Goal: Transaction & Acquisition: Purchase product/service

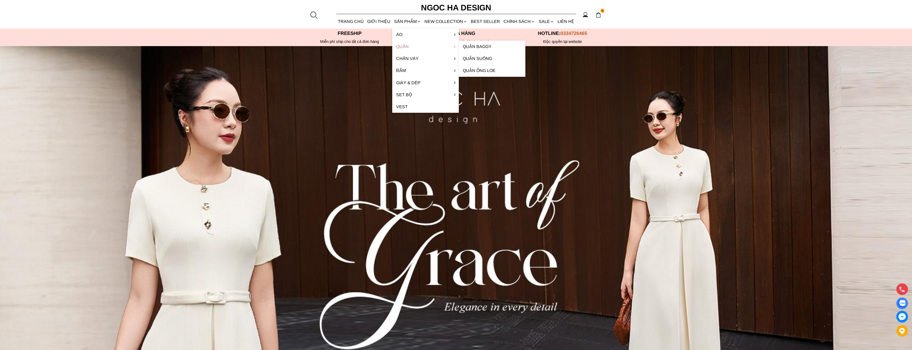
click at [412, 46] on link "Quần" at bounding box center [425, 46] width 67 height 12
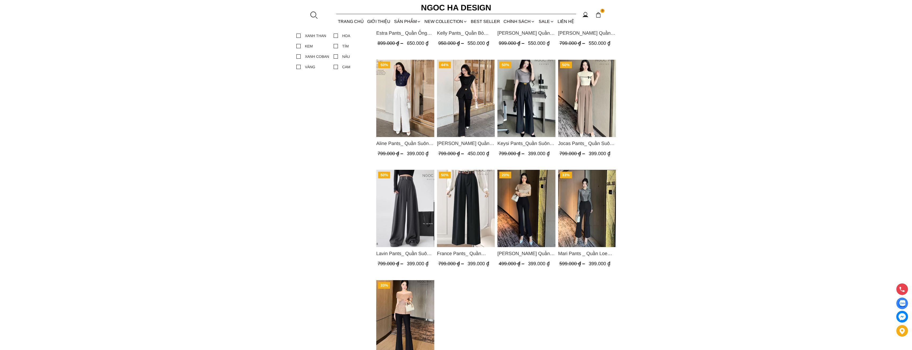
scroll to position [399, 0]
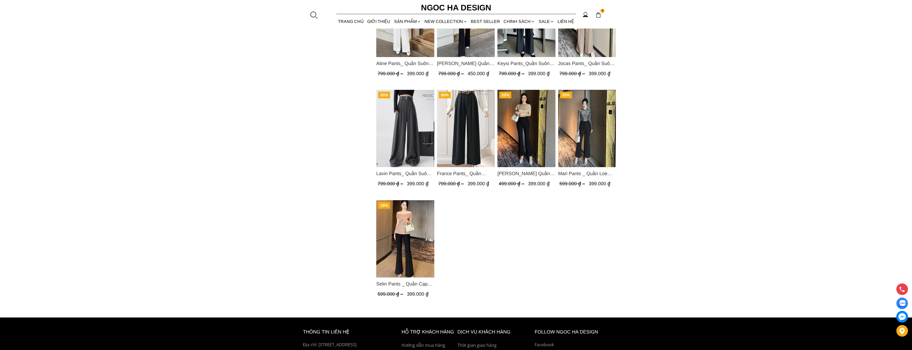
click at [399, 232] on img "Product image - Selin Pants _ Quần Cạp Cao Xếp Ly Giữa 2 màu Đen, Cam - Q007" at bounding box center [405, 238] width 58 height 77
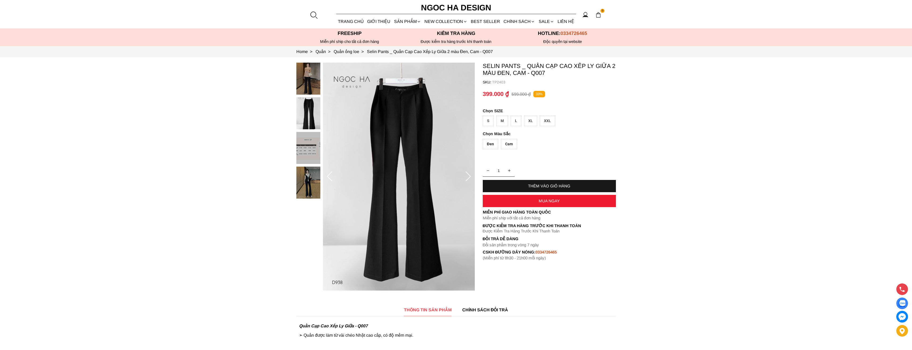
click at [330, 180] on icon at bounding box center [329, 176] width 11 height 11
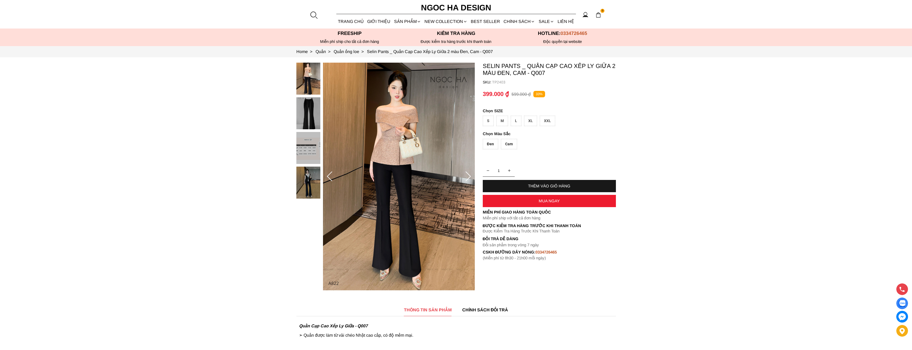
click at [463, 178] on icon at bounding box center [468, 176] width 11 height 11
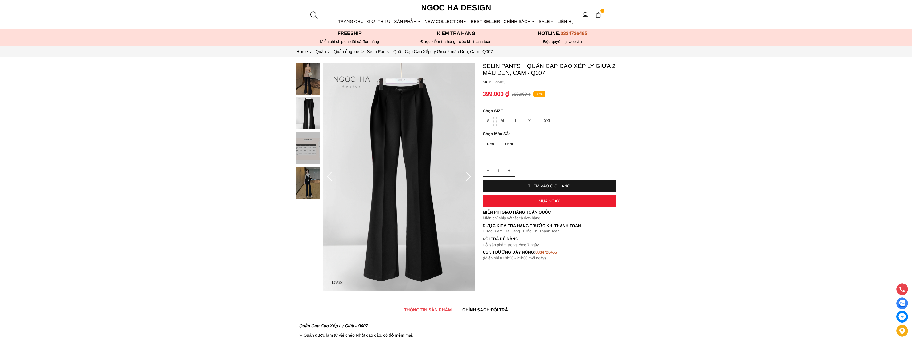
click at [310, 16] on div at bounding box center [314, 15] width 8 height 8
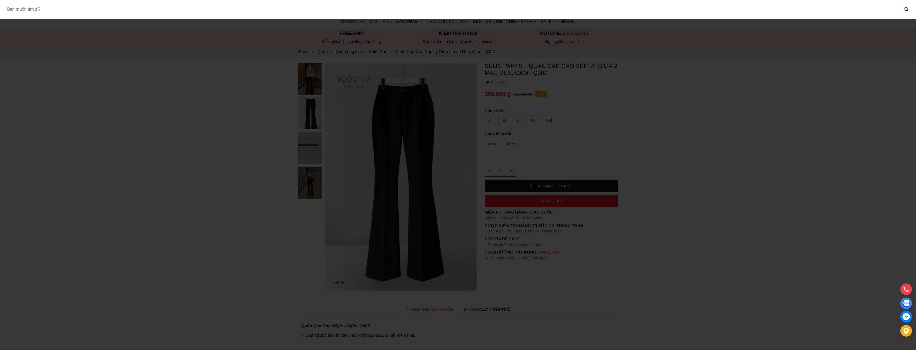
click at [310, 12] on input "Input search Bạn muốn tìm gì?" at bounding box center [451, 9] width 896 height 12
type input "a822"
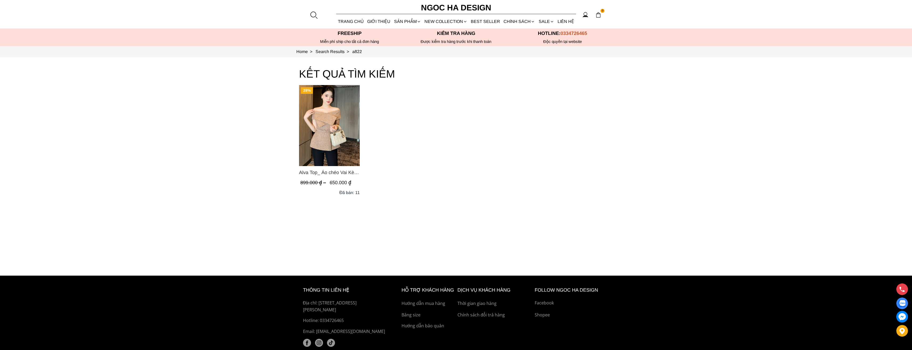
click at [332, 129] on img "Product image - Alva Top_ Áo chéo Vai Kèm Đai Màu Be A822" at bounding box center [329, 125] width 61 height 81
